Goal: Information Seeking & Learning: Learn about a topic

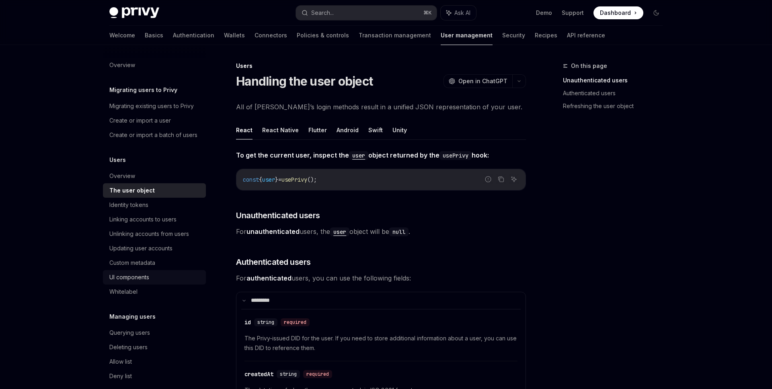
click at [159, 280] on div "UI components" at bounding box center [155, 278] width 92 height 10
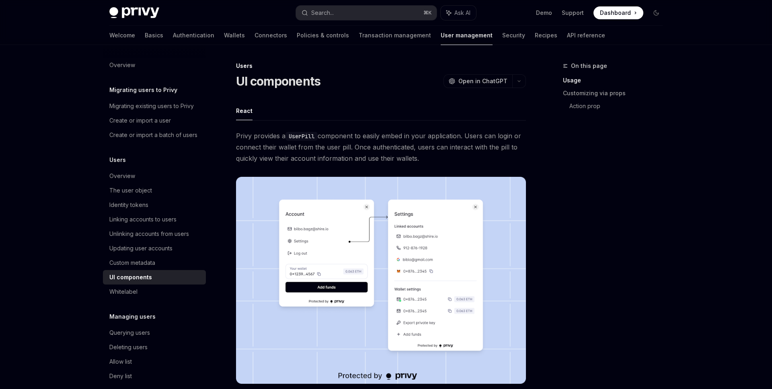
click at [305, 137] on code "UserPill" at bounding box center [302, 136] width 32 height 9
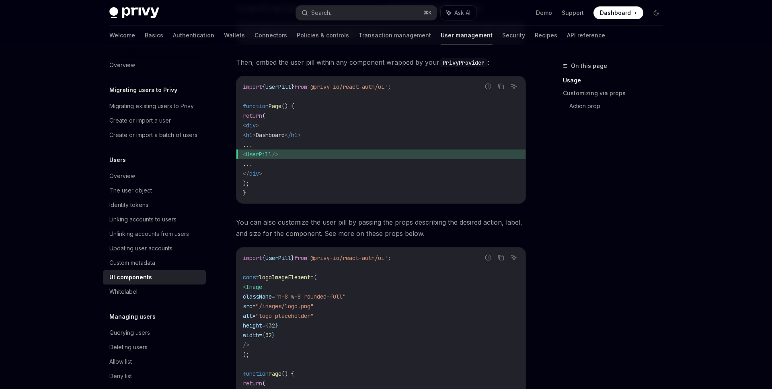
scroll to position [406, 0]
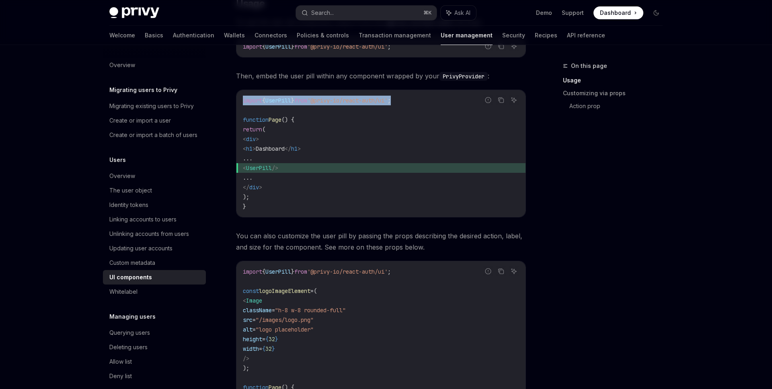
drag, startPoint x: 408, startPoint y: 101, endPoint x: 239, endPoint y: 104, distance: 169.3
click at [239, 104] on div "import { UserPill } from '@privy-io/react-auth/ui' ; function Page () { return …" at bounding box center [380, 153] width 289 height 127
copy span "import { UserPill } from '@privy-io/react-auth/ui' ;"
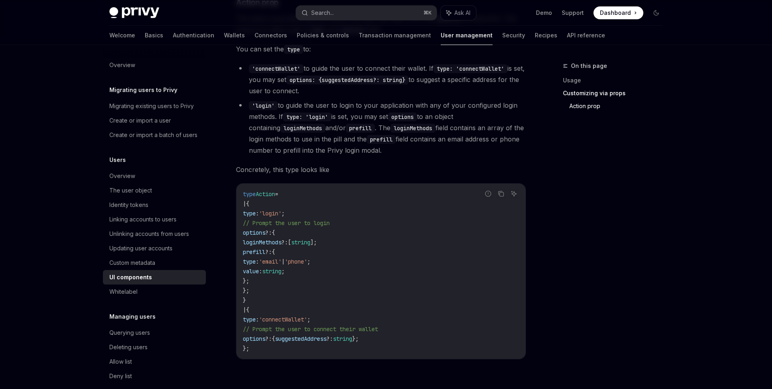
scroll to position [1300, 0]
click at [156, 289] on div "Whitelabel" at bounding box center [155, 292] width 92 height 10
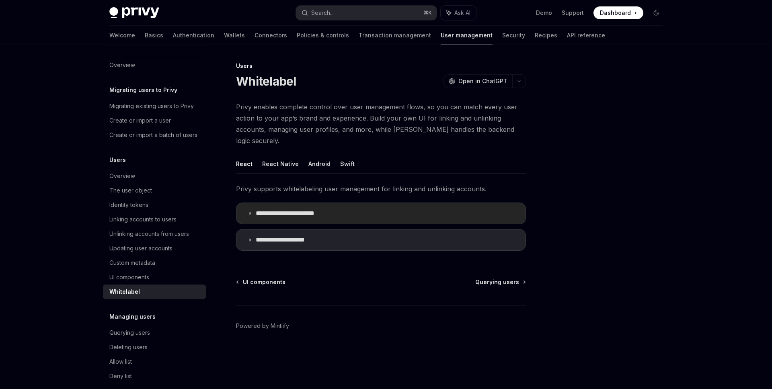
click at [316, 208] on summary "**********" at bounding box center [380, 213] width 289 height 21
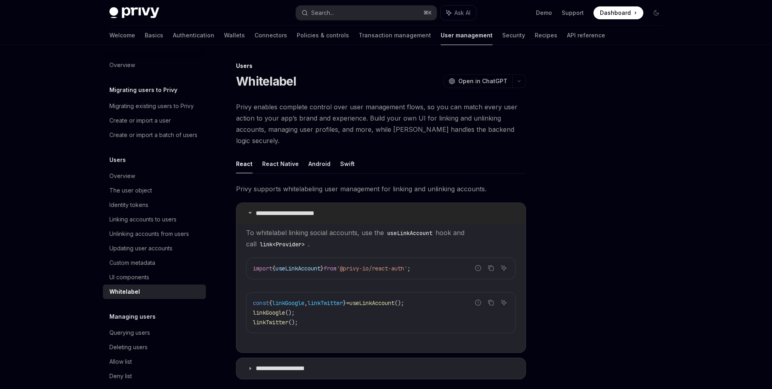
click at [316, 208] on summary "**********" at bounding box center [380, 213] width 289 height 21
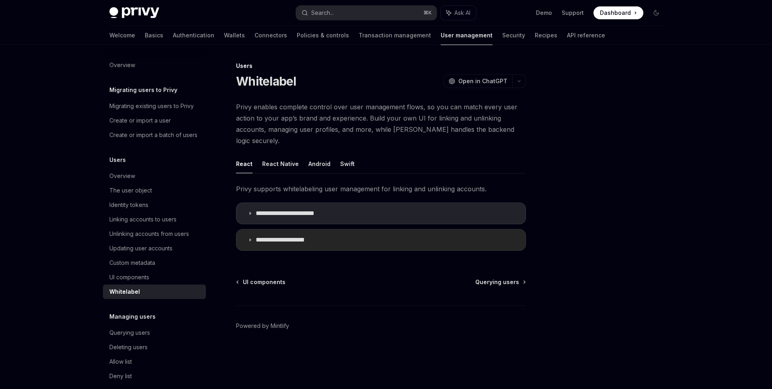
click at [318, 236] on p "**********" at bounding box center [288, 240] width 65 height 8
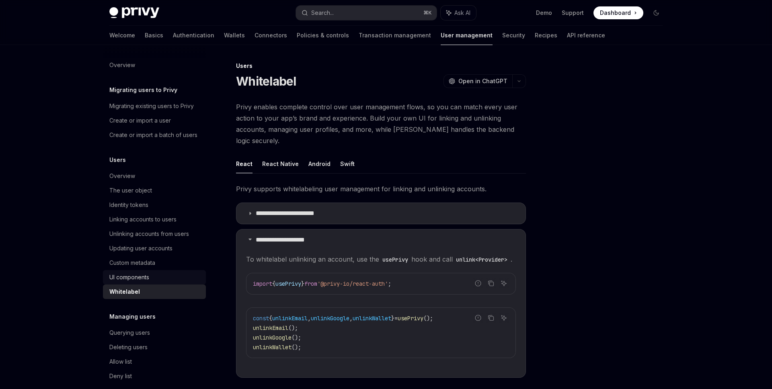
click at [131, 274] on div "UI components" at bounding box center [129, 278] width 40 height 10
type textarea "*"
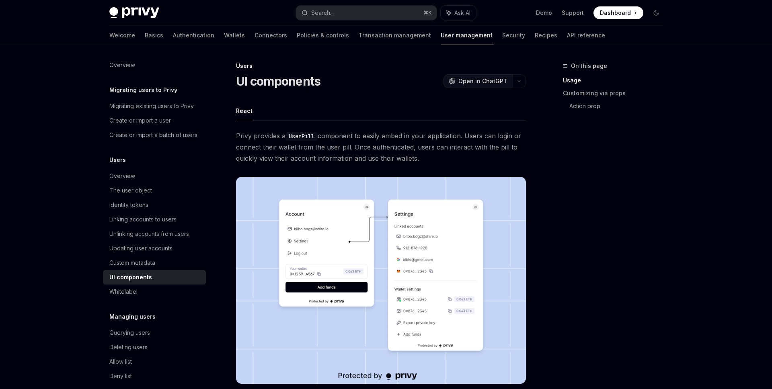
click at [467, 82] on span "Open in ChatGPT" at bounding box center [482, 81] width 49 height 8
click at [485, 84] on span "Open in ChatGPT" at bounding box center [482, 81] width 49 height 8
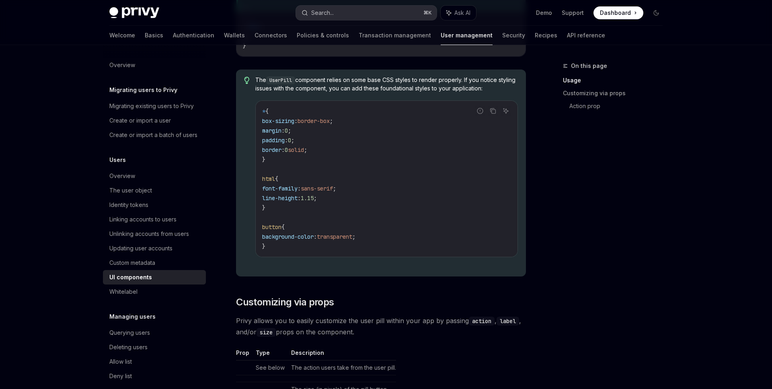
scroll to position [870, 0]
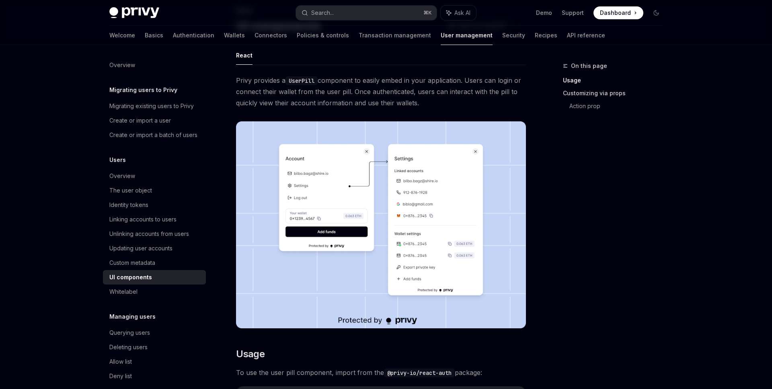
click at [583, 97] on link "Customizing via props" at bounding box center [616, 93] width 106 height 13
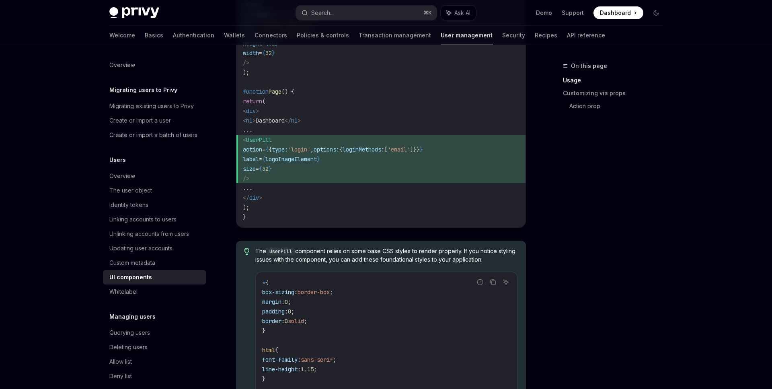
scroll to position [705, 0]
